Goal: Task Accomplishment & Management: Complete application form

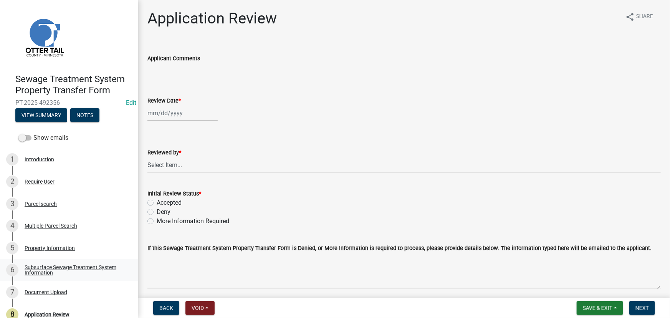
click at [58, 268] on div "Subsurface Sewage Treatment System Information" at bounding box center [75, 270] width 101 height 11
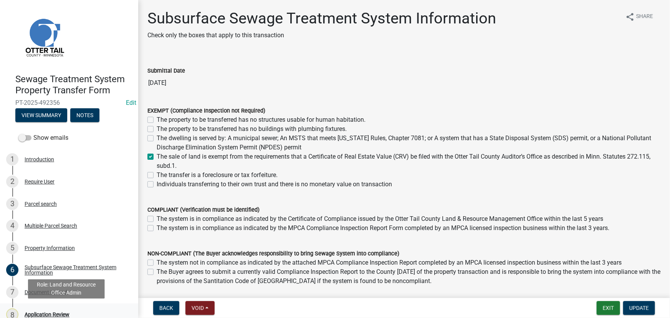
click at [63, 311] on div "8 Application Review" at bounding box center [66, 314] width 120 height 12
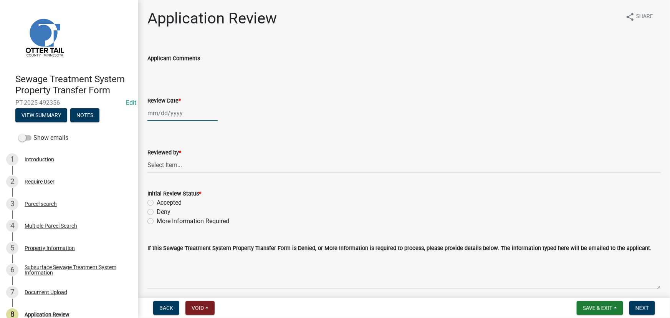
click at [181, 109] on div at bounding box center [182, 113] width 70 height 16
select select "10"
select select "2025"
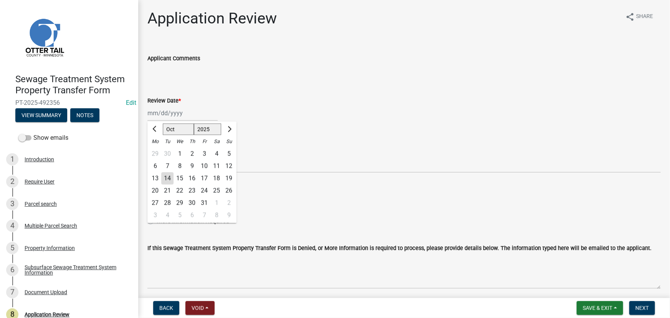
click at [167, 179] on div "14" at bounding box center [167, 178] width 12 height 12
type input "10/14/2025"
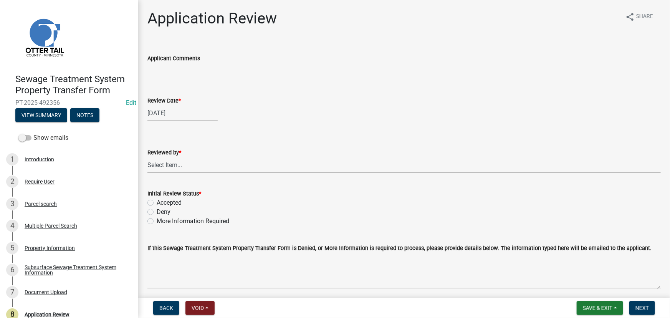
click at [170, 170] on select "Select Item... Alexis Newark Amy Busko Andrea Perales Brittany Tollefson Christ…" at bounding box center [403, 165] width 513 height 16
click at [147, 157] on select "Select Item... Alexis Newark Amy Busko Andrea Perales Brittany Tollefson Christ…" at bounding box center [403, 165] width 513 height 16
select select "190fd4c8-42ef-492b-a4a0-a0213555944c"
click at [174, 199] on label "Accepted" at bounding box center [169, 202] width 25 height 9
click at [162, 199] on input "Accepted" at bounding box center [159, 200] width 5 height 5
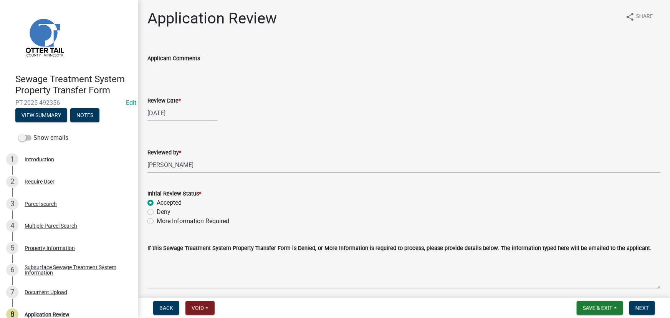
radio input "true"
click at [650, 306] on button "Next" at bounding box center [642, 308] width 26 height 14
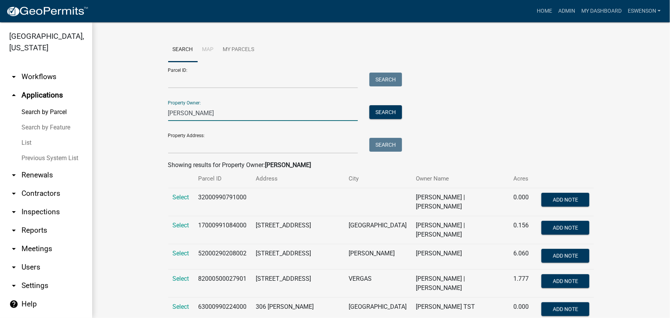
click at [192, 112] on input "[PERSON_NAME]" at bounding box center [263, 113] width 190 height 16
click at [205, 72] on div "Parcel ID: Search" at bounding box center [283, 75] width 230 height 26
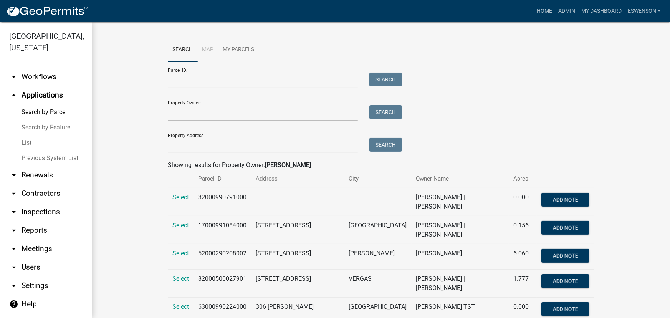
click at [204, 79] on input "Parcel ID:" at bounding box center [263, 81] width 190 height 16
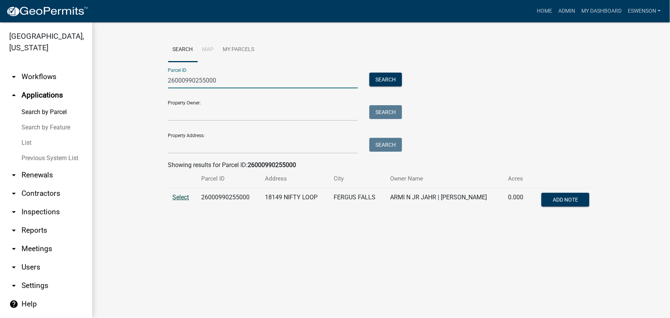
type input "26000990255000"
click at [180, 199] on span "Select" at bounding box center [181, 197] width 17 height 7
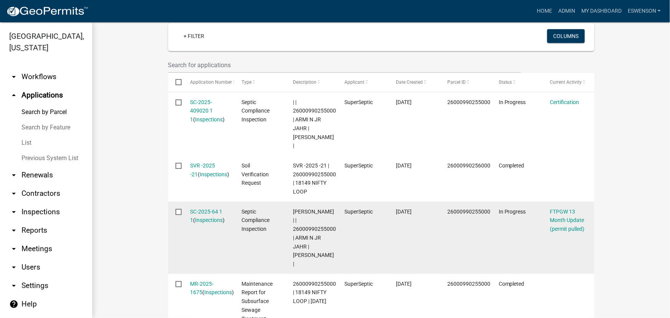
scroll to position [279, 0]
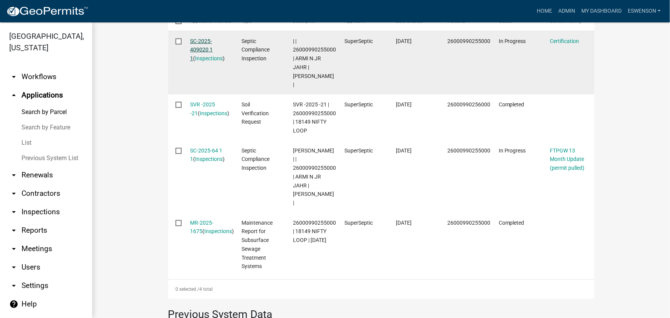
click at [199, 47] on link "SC-2025-409020 1 1" at bounding box center [201, 50] width 23 height 24
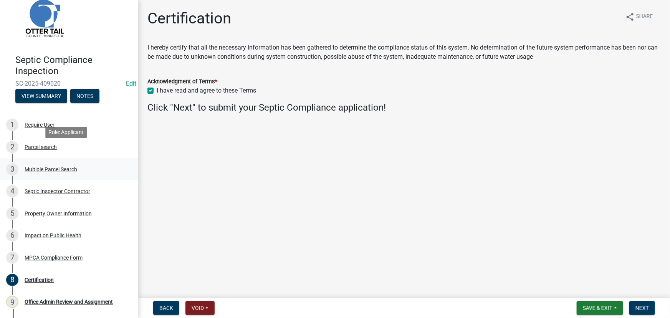
scroll to position [35, 0]
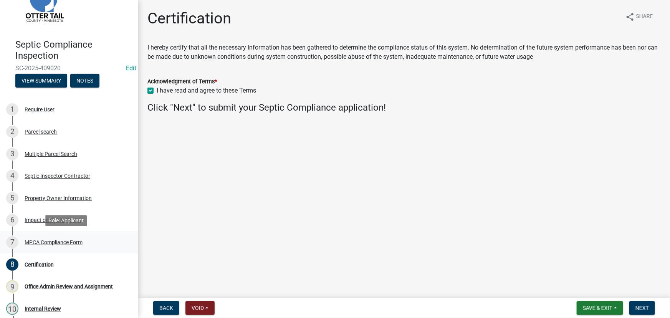
click at [61, 238] on div "7 MPCA Compliance Form" at bounding box center [66, 242] width 120 height 12
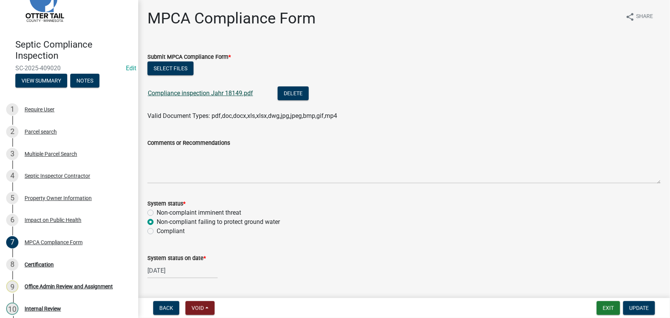
click at [218, 94] on link "Compliance inspection Jahr 18149.pdf" at bounding box center [200, 92] width 105 height 7
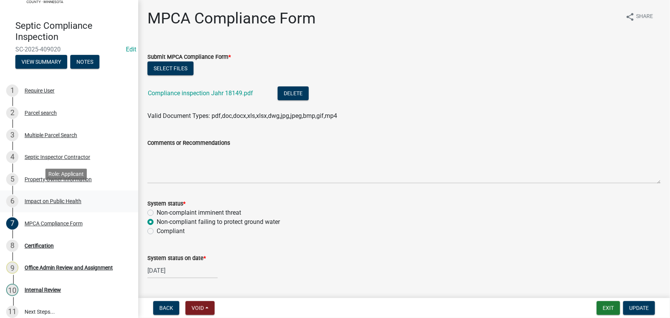
scroll to position [61, 0]
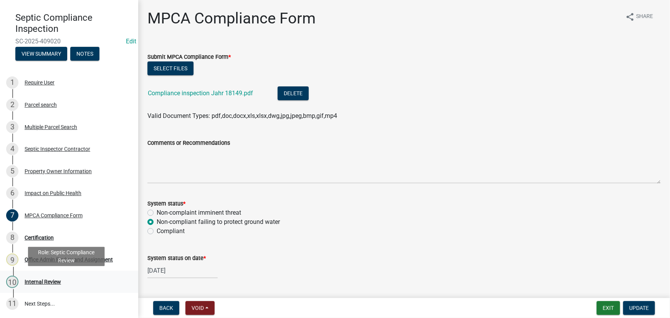
click at [39, 283] on div "Internal Review" at bounding box center [43, 281] width 36 height 5
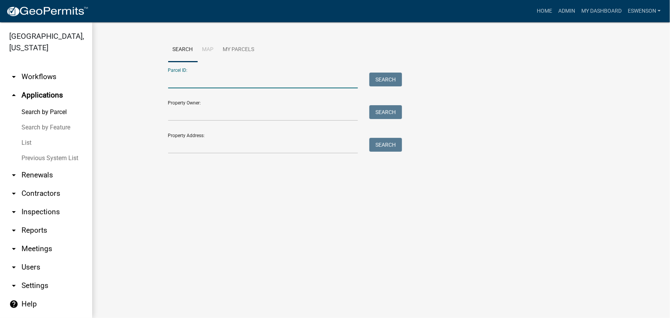
click at [193, 79] on input "Parcel ID:" at bounding box center [263, 81] width 190 height 16
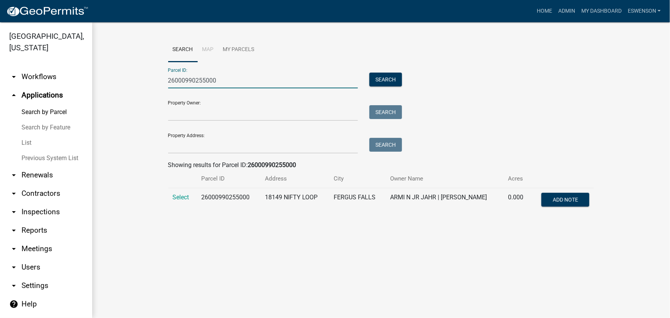
type input "26000990255000"
click at [170, 195] on td "Select" at bounding box center [182, 200] width 28 height 25
click at [174, 195] on span "Select" at bounding box center [181, 197] width 17 height 7
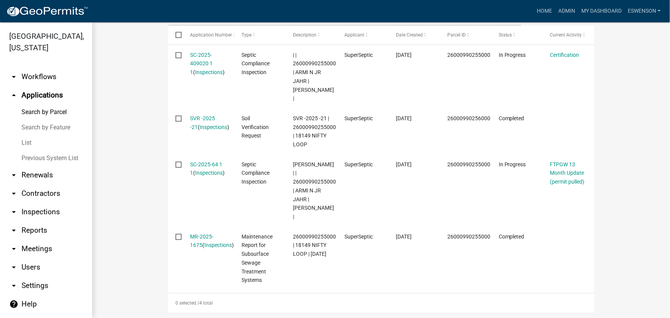
scroll to position [253, 0]
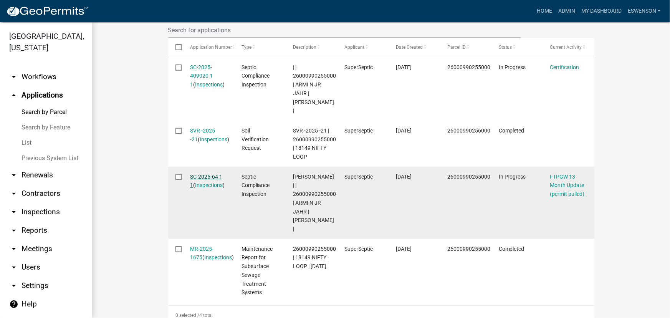
click at [209, 176] on link "SC-2025-64 1 1" at bounding box center [206, 181] width 32 height 15
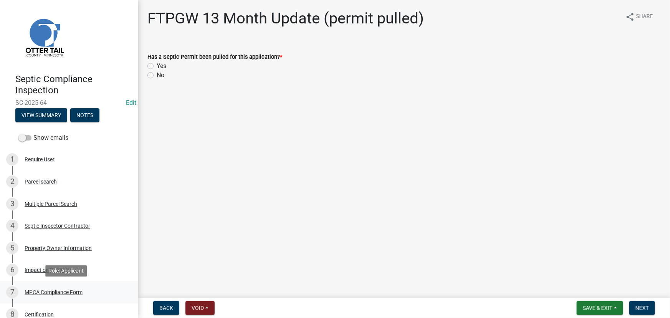
click at [60, 296] on div "7 MPCA Compliance Form" at bounding box center [66, 292] width 120 height 12
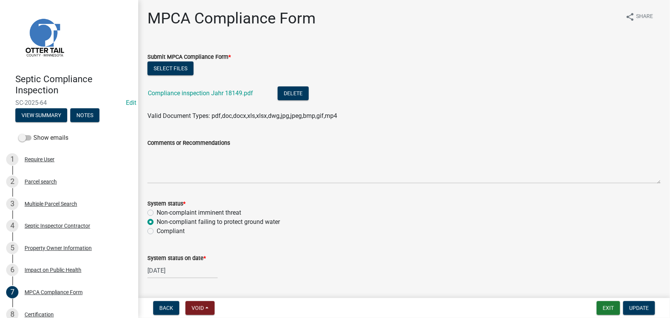
click at [197, 88] on div "Compliance inspection Jahr 18149.pdf" at bounding box center [207, 94] width 118 height 16
click at [197, 91] on link "Compliance inspection Jahr 18149.pdf" at bounding box center [200, 92] width 105 height 7
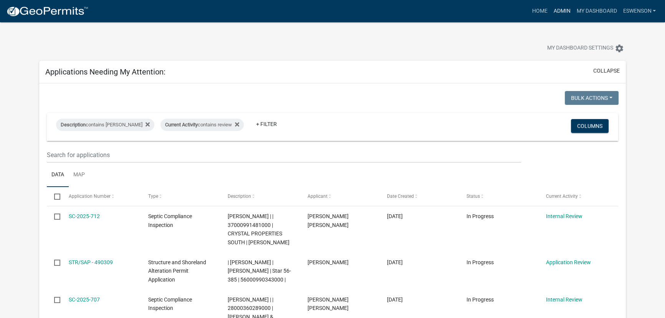
click at [561, 10] on link "Admin" at bounding box center [561, 11] width 23 height 15
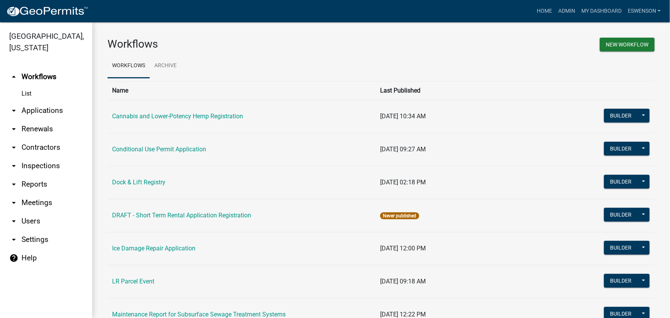
click at [41, 111] on link "arrow_drop_down Applications" at bounding box center [46, 110] width 92 height 18
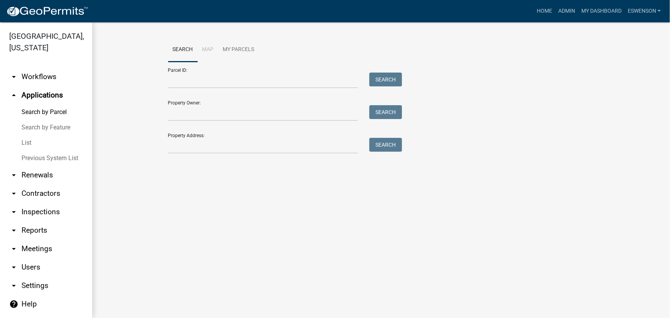
click at [43, 81] on link "arrow_drop_down Workflows" at bounding box center [46, 77] width 92 height 18
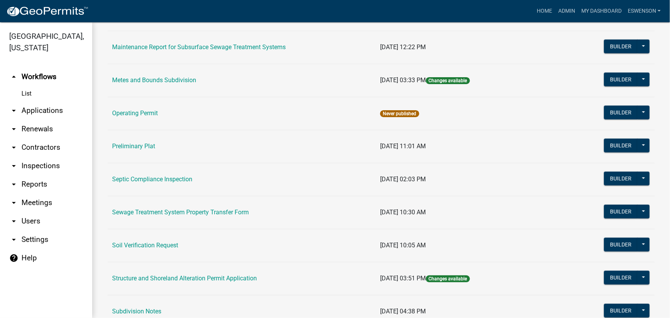
scroll to position [279, 0]
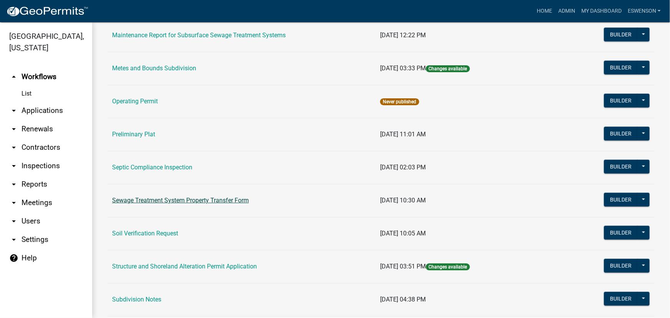
click at [207, 197] on link "Sewage Treatment System Property Transfer Form" at bounding box center [180, 200] width 137 height 7
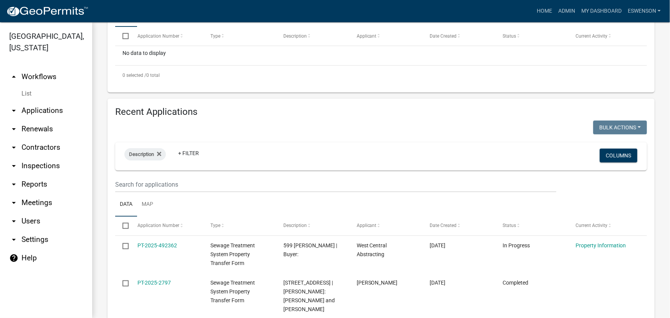
scroll to position [244, 0]
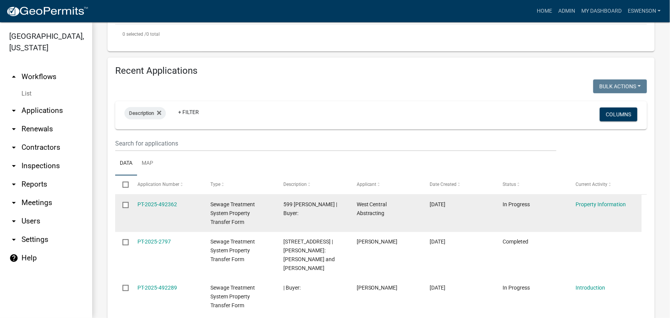
click at [152, 208] on div "PT-2025-492362" at bounding box center [166, 204] width 58 height 9
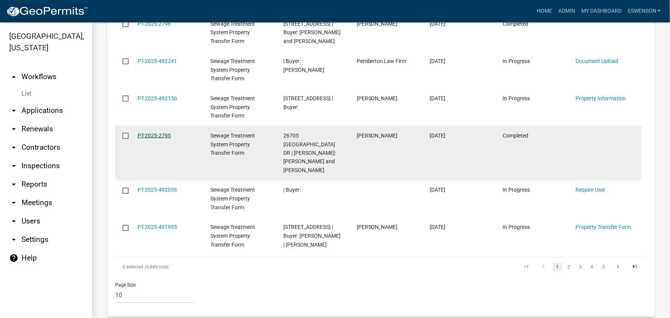
scroll to position [606, 0]
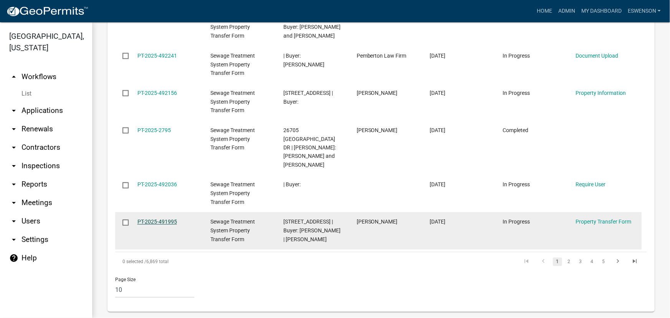
click at [159, 219] on link "PT-2025-491995" at bounding box center [157, 222] width 40 height 6
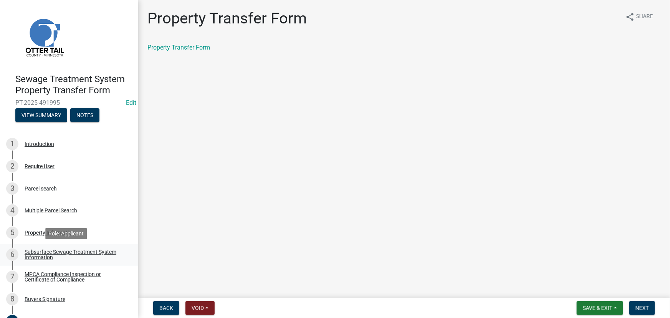
click at [64, 251] on div "Subsurface Sewage Treatment System Information" at bounding box center [75, 254] width 101 height 11
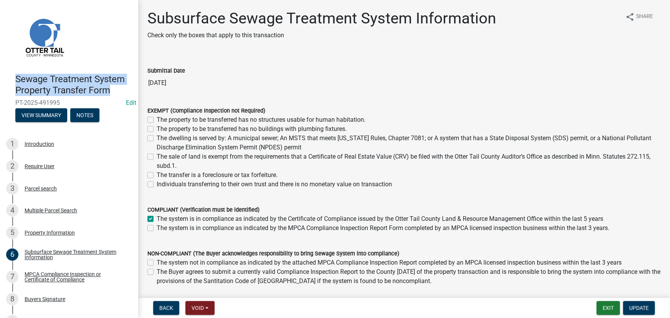
drag, startPoint x: 15, startPoint y: 79, endPoint x: 120, endPoint y: 93, distance: 105.7
click at [120, 93] on h4 "Sewage Treatment System Property Transfer Form" at bounding box center [73, 85] width 117 height 22
click at [104, 90] on h4 "Sewage Treatment System Property Transfer Form" at bounding box center [73, 85] width 117 height 22
drag, startPoint x: 105, startPoint y: 92, endPoint x: 6, endPoint y: 84, distance: 99.0
click at [6, 84] on div "Sewage Treatment System Property Transfer Form PT-2025-491995 Edit View Summary…" at bounding box center [69, 96] width 126 height 56
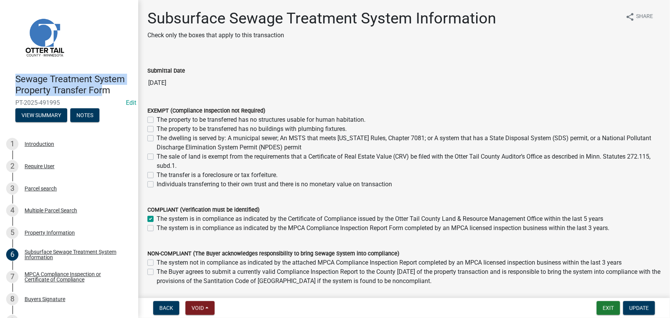
click at [19, 76] on h4 "Sewage Treatment System Property Transfer Form" at bounding box center [73, 85] width 117 height 22
drag, startPoint x: 17, startPoint y: 79, endPoint x: 135, endPoint y: 95, distance: 118.6
click at [135, 95] on div "Sewage Treatment System Property Transfer Form PT-2025-491995 Edit View Summary…" at bounding box center [69, 159] width 138 height 318
click at [41, 86] on h4 "Sewage Treatment System Property Transfer Form" at bounding box center [73, 85] width 117 height 22
drag, startPoint x: 17, startPoint y: 81, endPoint x: 137, endPoint y: 100, distance: 121.3
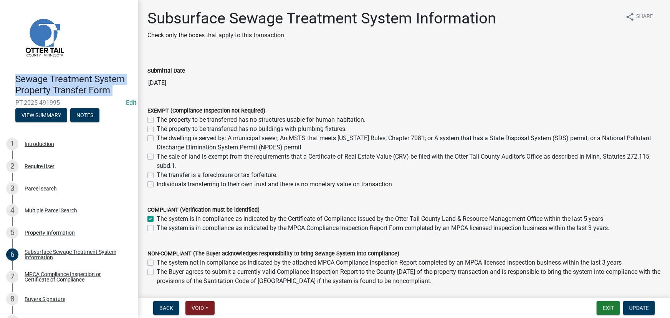
click at [137, 100] on div "Sewage Treatment System Property Transfer Form PT-2025-491995 Edit View Summary…" at bounding box center [69, 159] width 138 height 318
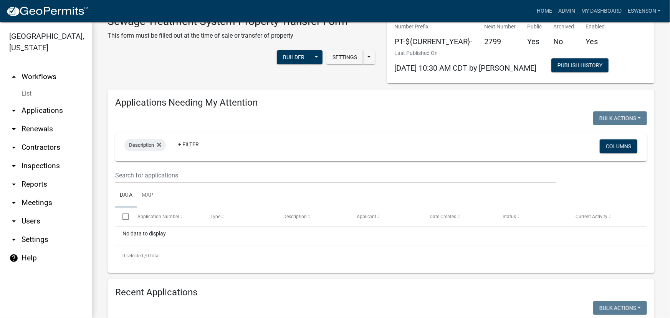
scroll to position [35, 0]
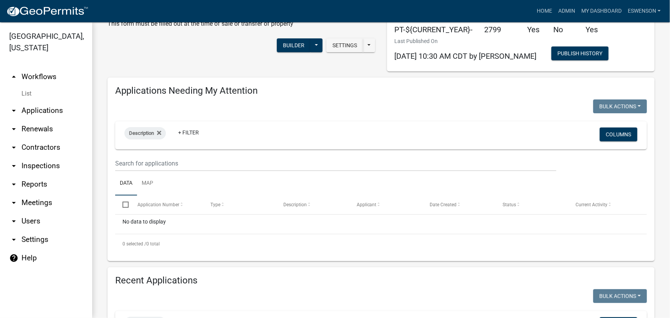
click at [46, 108] on link "arrow_drop_down Applications" at bounding box center [46, 110] width 92 height 18
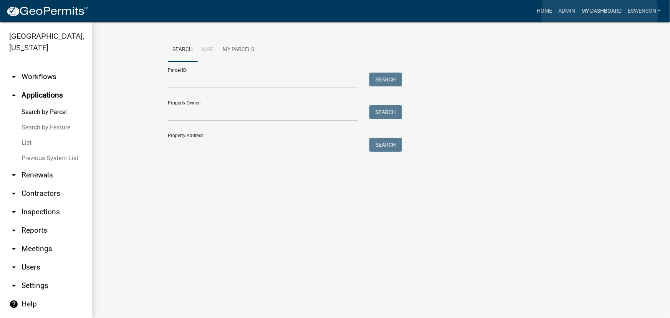
click at [600, 14] on link "My Dashboard" at bounding box center [601, 11] width 46 height 15
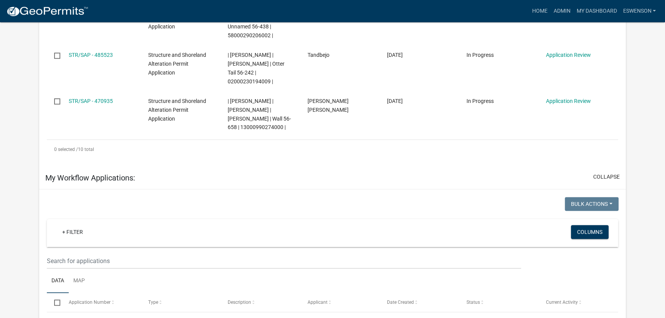
scroll to position [523, 0]
